Goal: Transaction & Acquisition: Purchase product/service

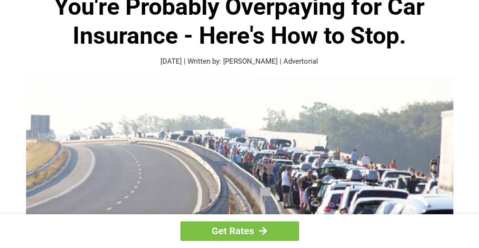
scroll to position [70, 0]
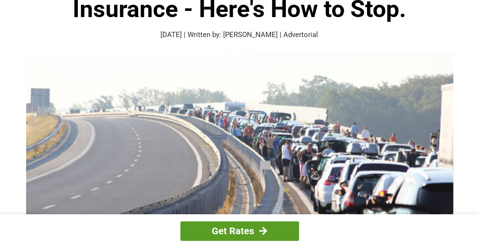
click at [261, 229] on div at bounding box center [263, 230] width 8 height 9
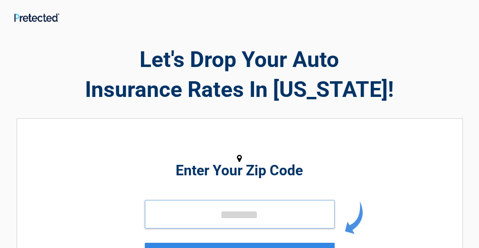
click at [265, 208] on input "tel" at bounding box center [240, 214] width 190 height 28
type input "*****"
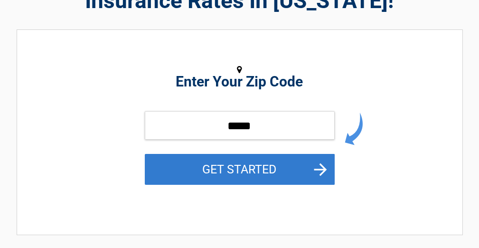
click at [283, 166] on button "GET STARTED" at bounding box center [240, 169] width 190 height 31
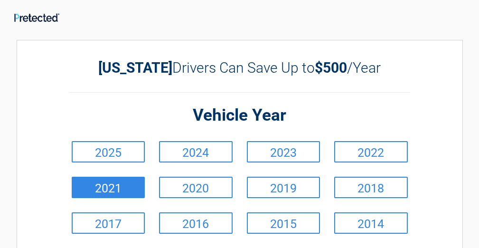
click at [105, 189] on link "2021" at bounding box center [109, 187] width 74 height 21
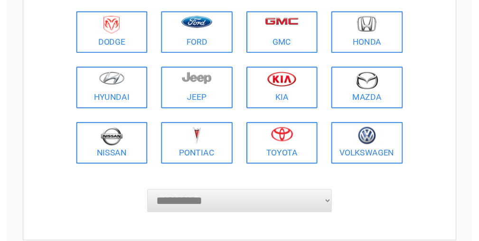
scroll to position [176, 0]
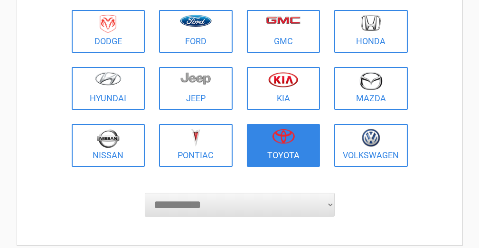
click at [293, 150] on link "Toyota" at bounding box center [284, 145] width 74 height 43
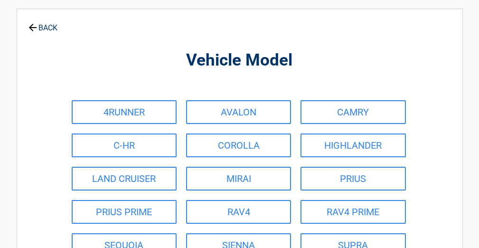
scroll to position [33, 0]
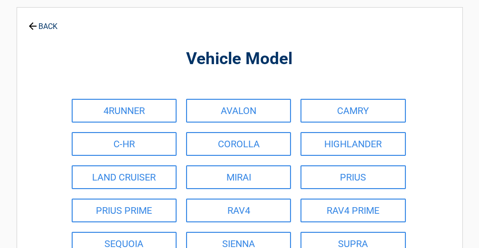
click at [463, 212] on div "**********" at bounding box center [239, 225] width 460 height 464
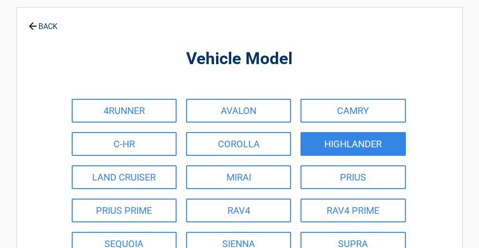
click at [363, 144] on link "HIGHLANDER" at bounding box center [352, 144] width 105 height 24
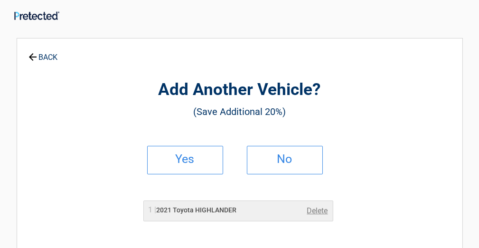
scroll to position [0, 0]
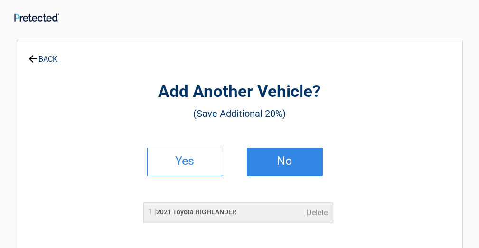
click at [285, 152] on link "No" at bounding box center [285, 162] width 76 height 28
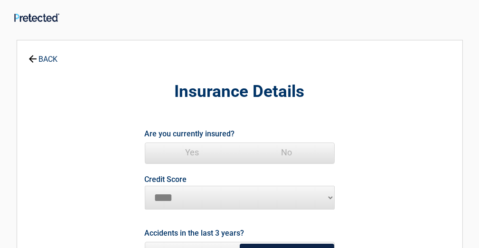
click at [198, 149] on span "Yes" at bounding box center [192, 152] width 94 height 19
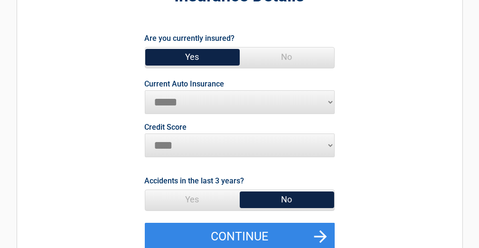
scroll to position [94, 0]
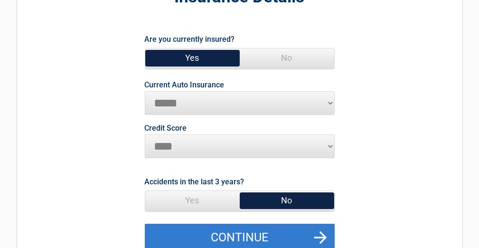
click at [276, 233] on button "Continue" at bounding box center [240, 238] width 190 height 28
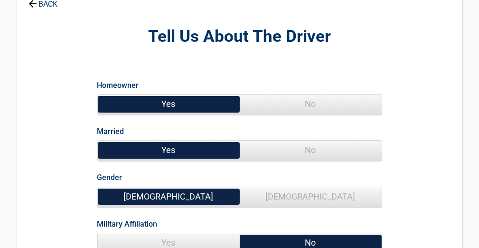
scroll to position [54, 0]
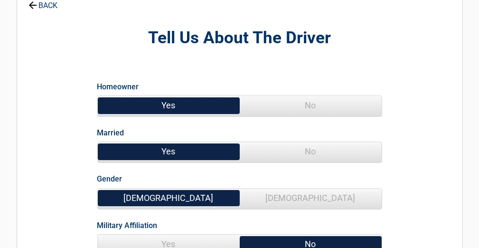
click at [332, 199] on span "[DEMOGRAPHIC_DATA]" at bounding box center [311, 197] width 142 height 19
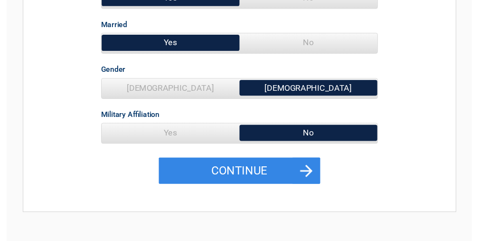
scroll to position [162, 0]
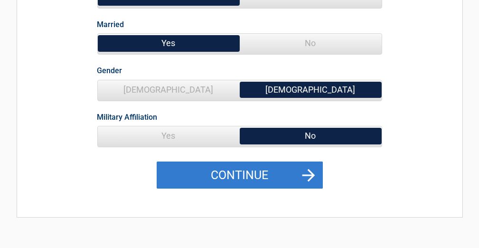
click at [235, 178] on button "Continue" at bounding box center [240, 175] width 166 height 28
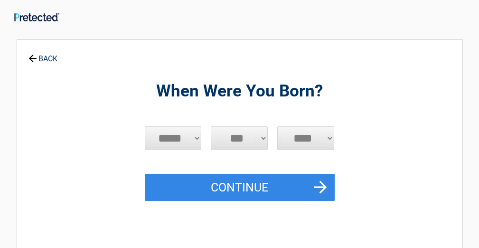
scroll to position [0, 0]
